Goal: Check status: Check status

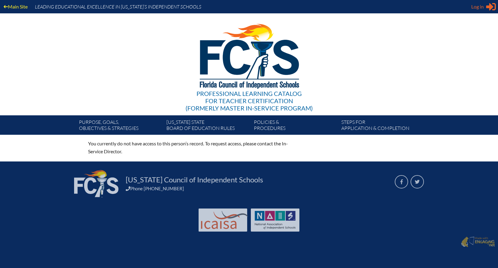
click at [481, 6] on span "Log in" at bounding box center [477, 6] width 12 height 7
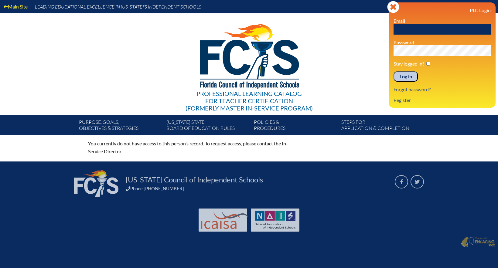
click at [417, 24] on input "text" at bounding box center [442, 29] width 97 height 11
type input "[EMAIL_ADDRESS][DOMAIN_NAME]"
click at [394, 71] on input "Log in" at bounding box center [406, 76] width 24 height 10
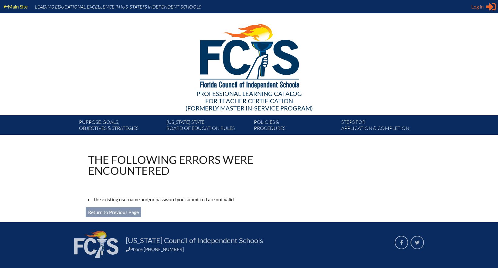
click at [479, 9] on span "Log in" at bounding box center [477, 6] width 12 height 7
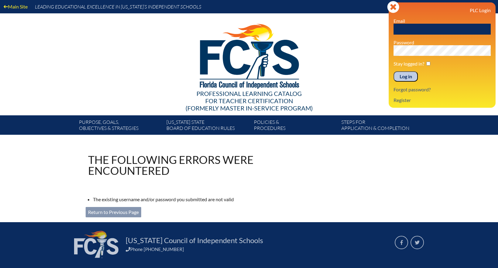
click at [432, 31] on input "text" at bounding box center [442, 29] width 97 height 11
type input "[EMAIL_ADDRESS][DOMAIN_NAME]"
click at [408, 79] on input "Log in" at bounding box center [406, 76] width 24 height 10
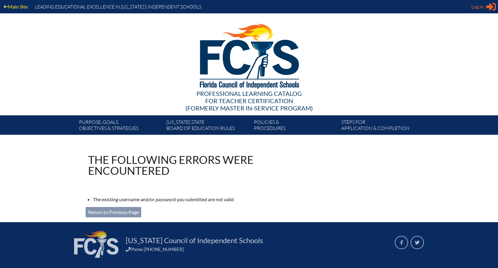
click at [485, 3] on div "Log in Close Sign in or register" at bounding box center [483, 7] width 25 height 10
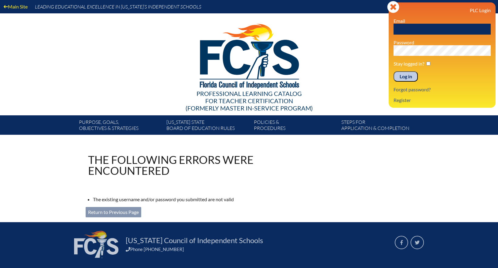
click at [424, 29] on input "text" at bounding box center [442, 29] width 97 height 11
paste input "lhpsmip"
click at [396, 29] on input "lhpsmip" at bounding box center [442, 29] width 97 height 11
drag, startPoint x: 417, startPoint y: 29, endPoint x: 383, endPoint y: 32, distance: 33.9
click at [383, 32] on div "Main Site Leading Educational Excellence in Florida’s Independent Schools Profe…" at bounding box center [249, 67] width 498 height 135
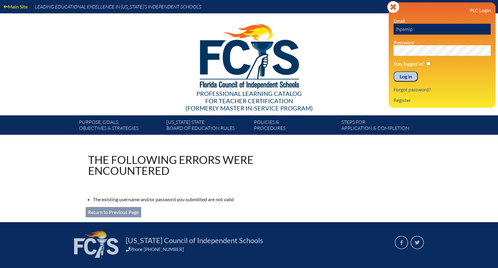
drag, startPoint x: 413, startPoint y: 30, endPoint x: 389, endPoint y: 30, distance: 24.3
click at [389, 30] on div "Log in Close Sign in or register PLC Login Email lhpsmip Password Stay logged i…" at bounding box center [442, 54] width 107 height 105
type input "lhpsmip"
drag, startPoint x: 417, startPoint y: 28, endPoint x: 392, endPoint y: 28, distance: 25.5
click at [392, 28] on div "Log in Close Sign in or register PLC Login Email lhpsmip Password Stay logged i…" at bounding box center [442, 54] width 107 height 105
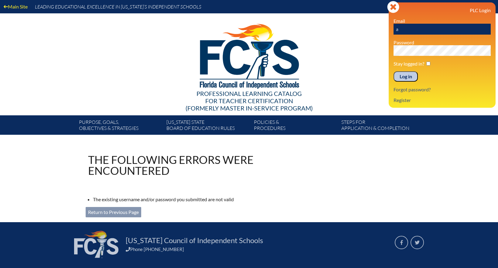
type input "[EMAIL_ADDRESS][DOMAIN_NAME]"
click at [412, 74] on input "Log in" at bounding box center [406, 76] width 24 height 10
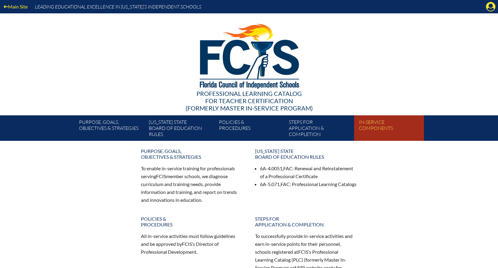
click at [382, 123] on link "In-service components" at bounding box center [392, 129] width 70 height 23
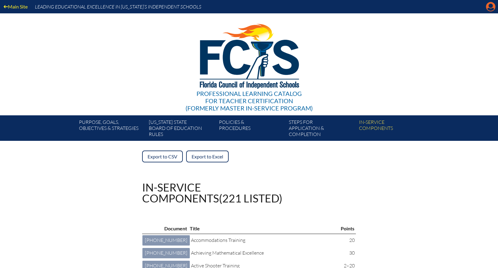
click at [491, 7] on icon "Manage account" at bounding box center [491, 7] width 10 height 10
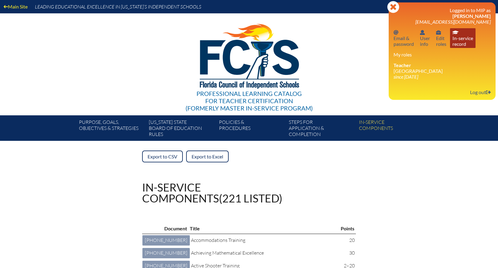
click at [467, 35] on link "In-service record In-service record" at bounding box center [463, 38] width 26 height 20
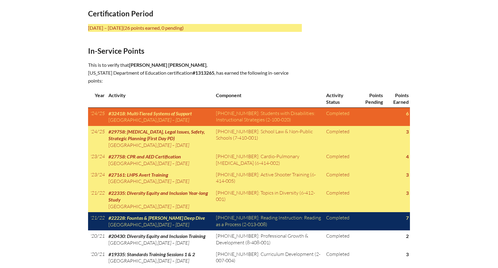
scroll to position [274, 0]
